Goal: Information Seeking & Learning: Check status

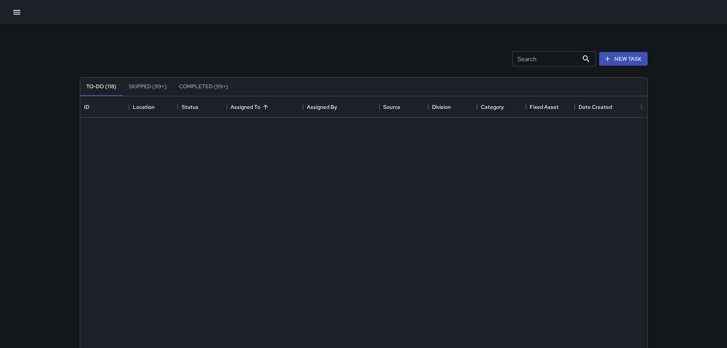
scroll to position [318, 562]
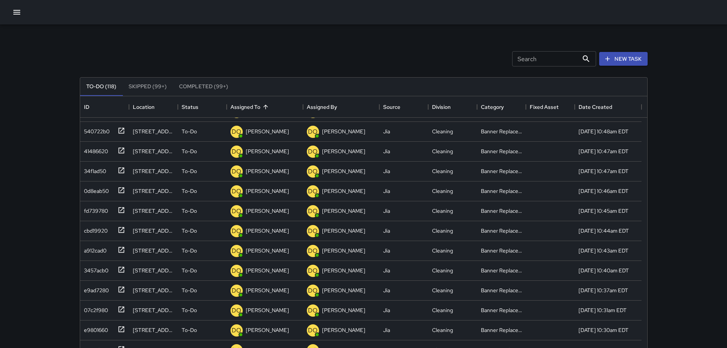
click at [17, 17] on button "button" at bounding box center [16, 12] width 15 height 15
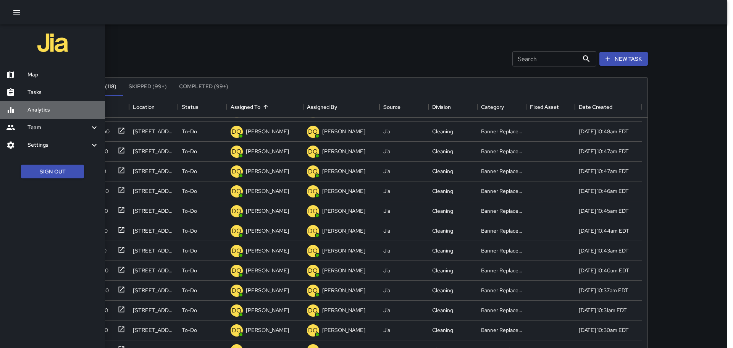
click at [39, 106] on h6 "Analytics" at bounding box center [62, 110] width 71 height 8
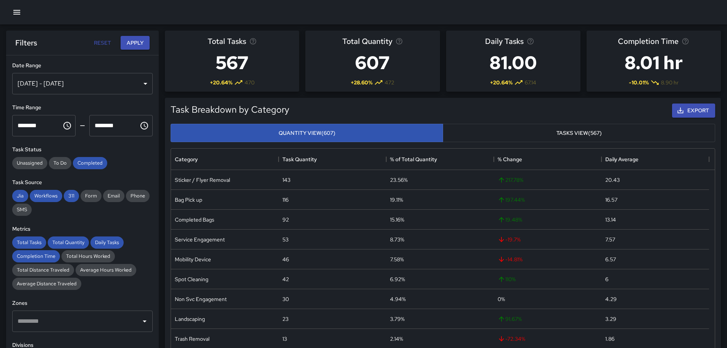
click at [39, 106] on h6 "Time Range" at bounding box center [82, 107] width 140 height 8
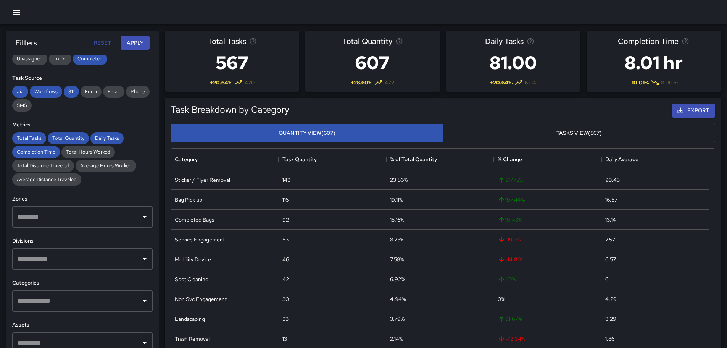
scroll to position [115, 0]
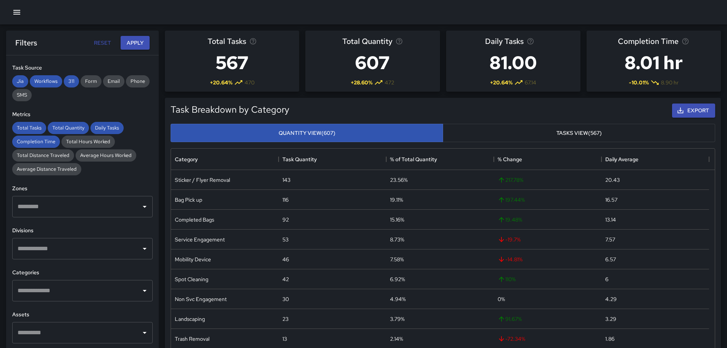
click at [62, 287] on input "text" at bounding box center [77, 290] width 122 height 15
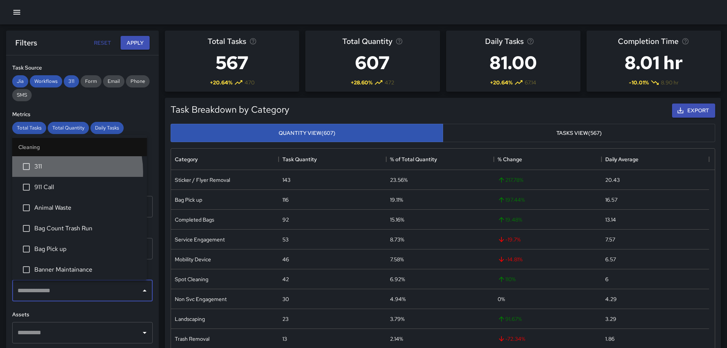
click at [48, 172] on li "311" at bounding box center [79, 166] width 135 height 21
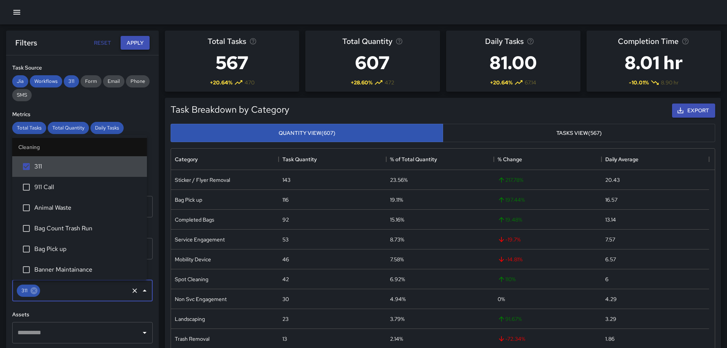
click at [135, 46] on button "Apply" at bounding box center [135, 43] width 29 height 14
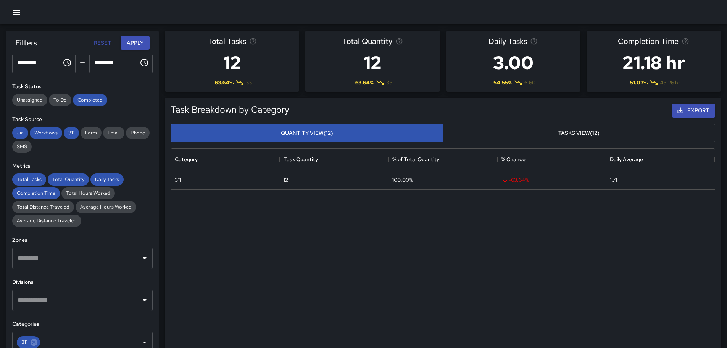
scroll to position [0, 0]
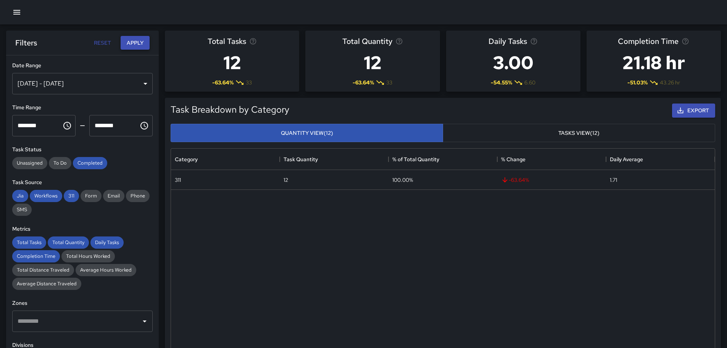
click at [138, 40] on button "Apply" at bounding box center [135, 43] width 29 height 14
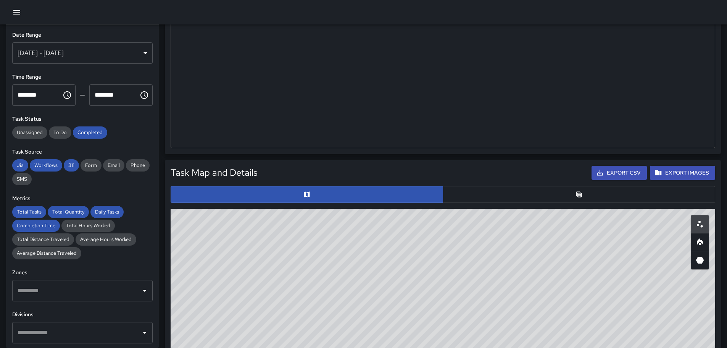
click at [476, 191] on button "button" at bounding box center [579, 194] width 273 height 17
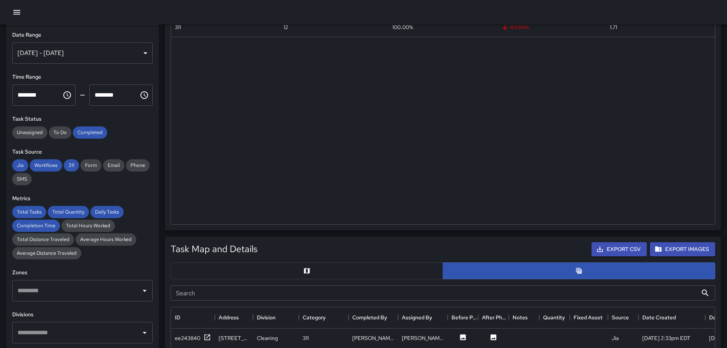
scroll to position [0, 0]
